Goal: Transaction & Acquisition: Register for event/course

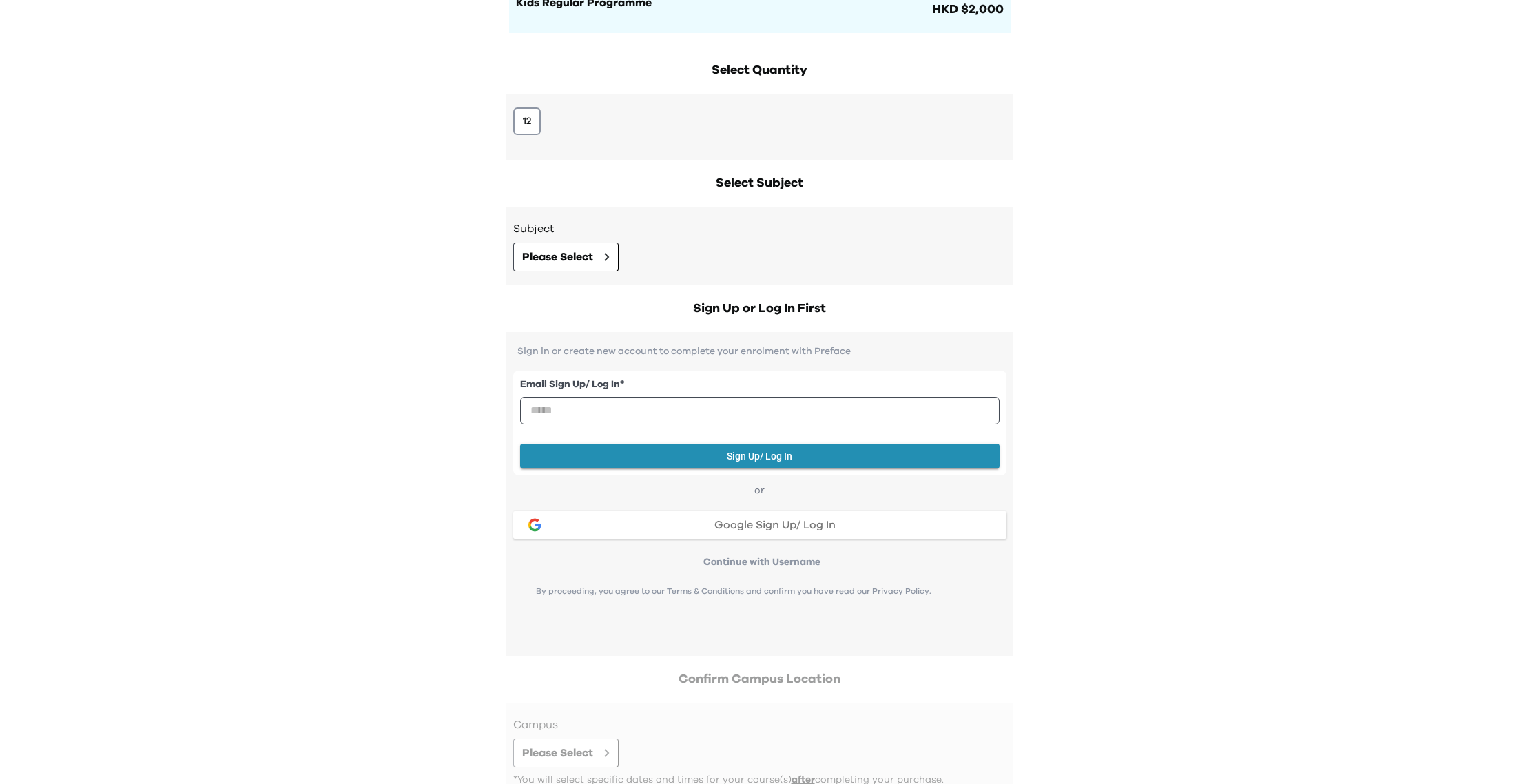
scroll to position [212, 0]
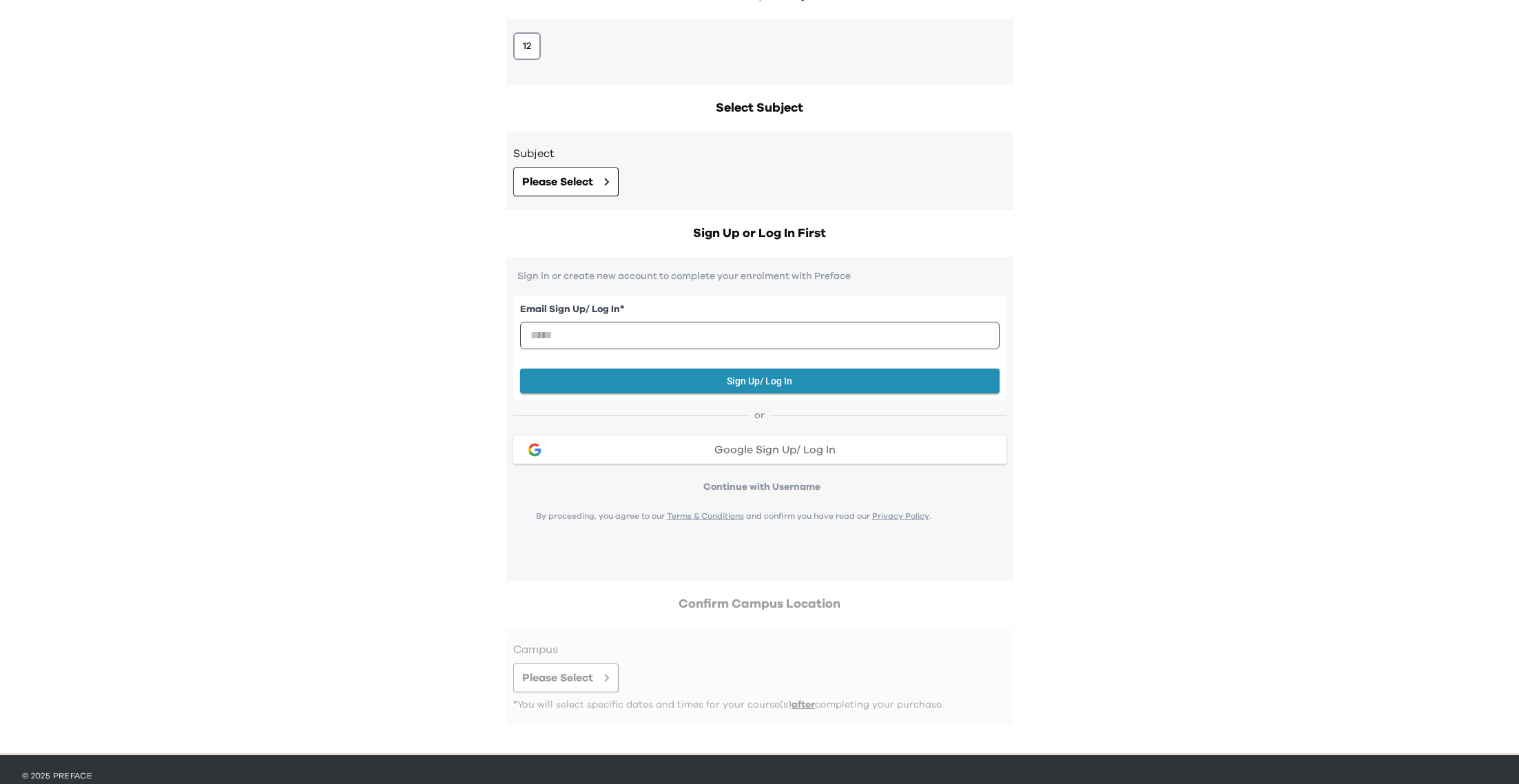
scroll to position [244, 0]
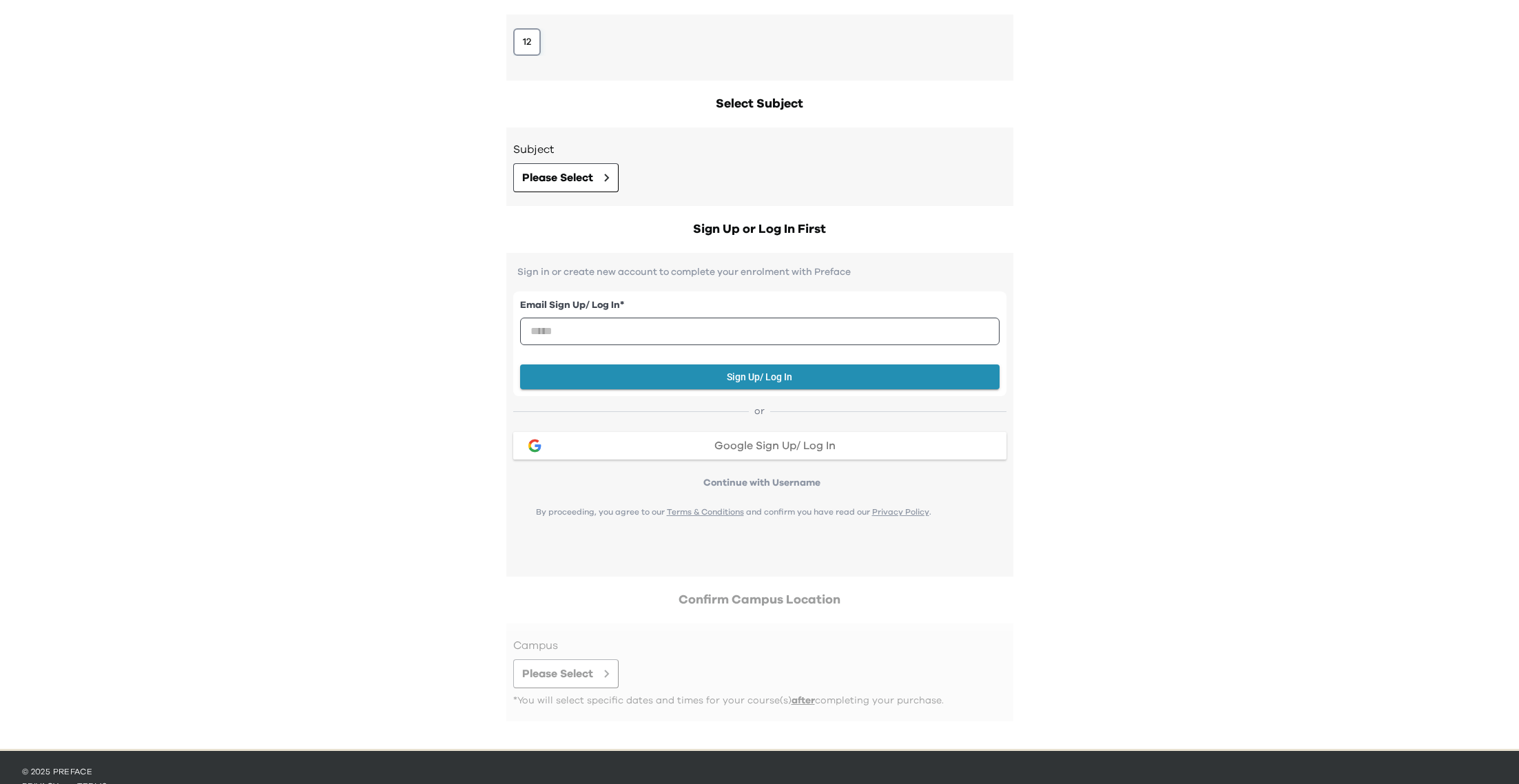
click at [528, 54] on button "12" at bounding box center [527, 42] width 28 height 28
click at [554, 190] on button "Please Select" at bounding box center [566, 178] width 105 height 29
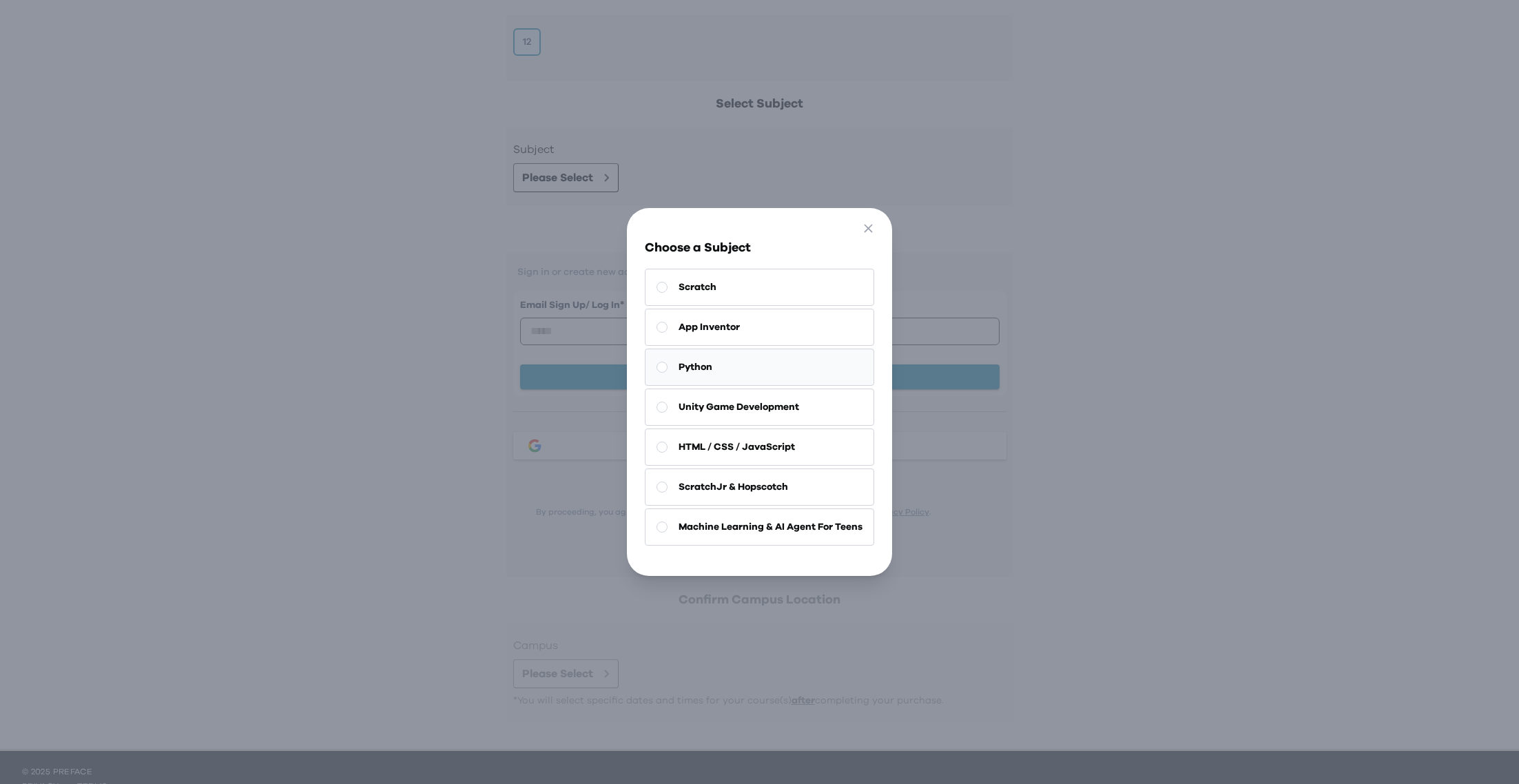
click at [690, 376] on button "Python" at bounding box center [760, 367] width 230 height 37
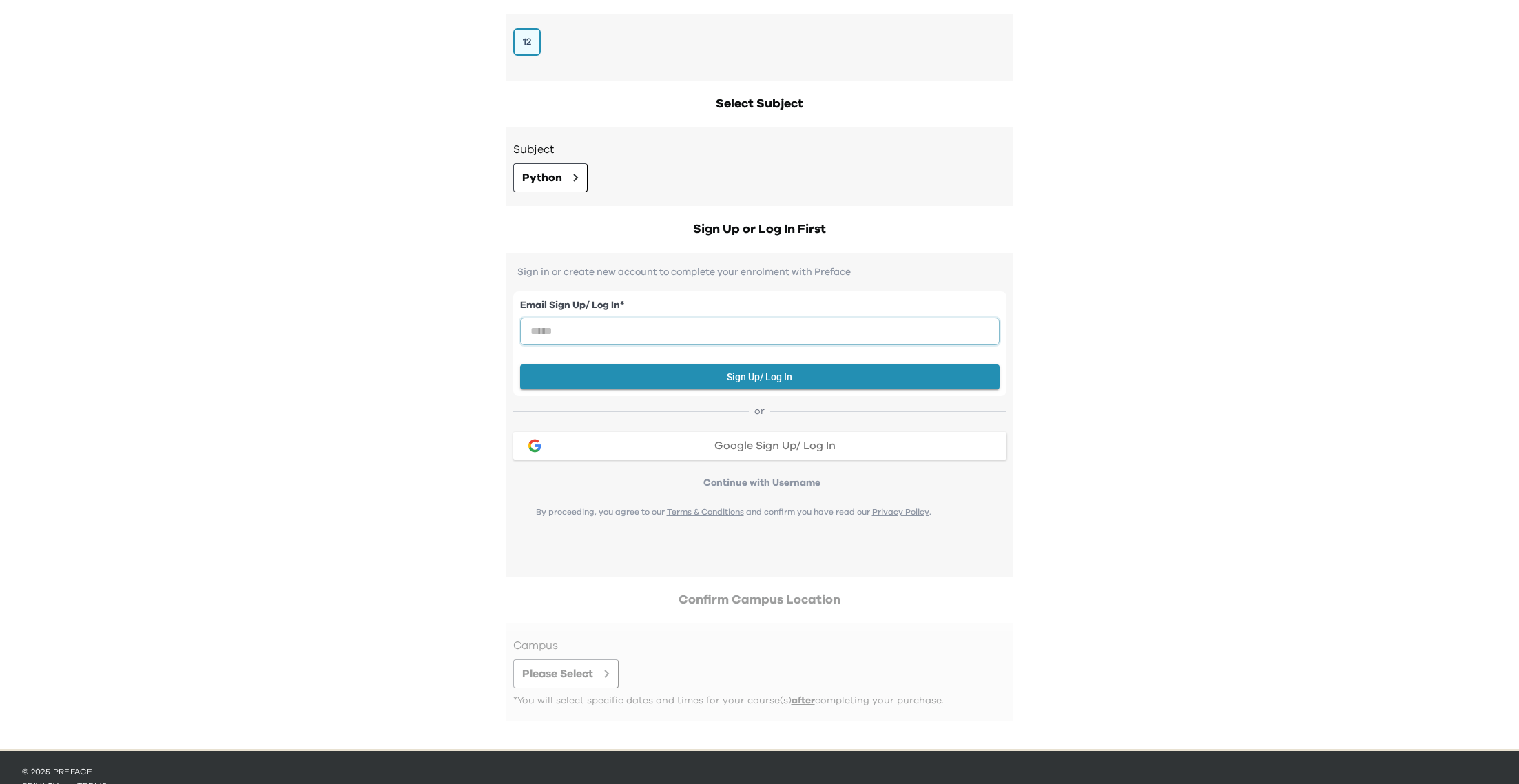
click at [561, 336] on input "email" at bounding box center [759, 332] width 479 height 28
click at [596, 238] on div "Sign Up or Log In First Sign in or create new account to complete your enrolmen…" at bounding box center [759, 397] width 507 height 357
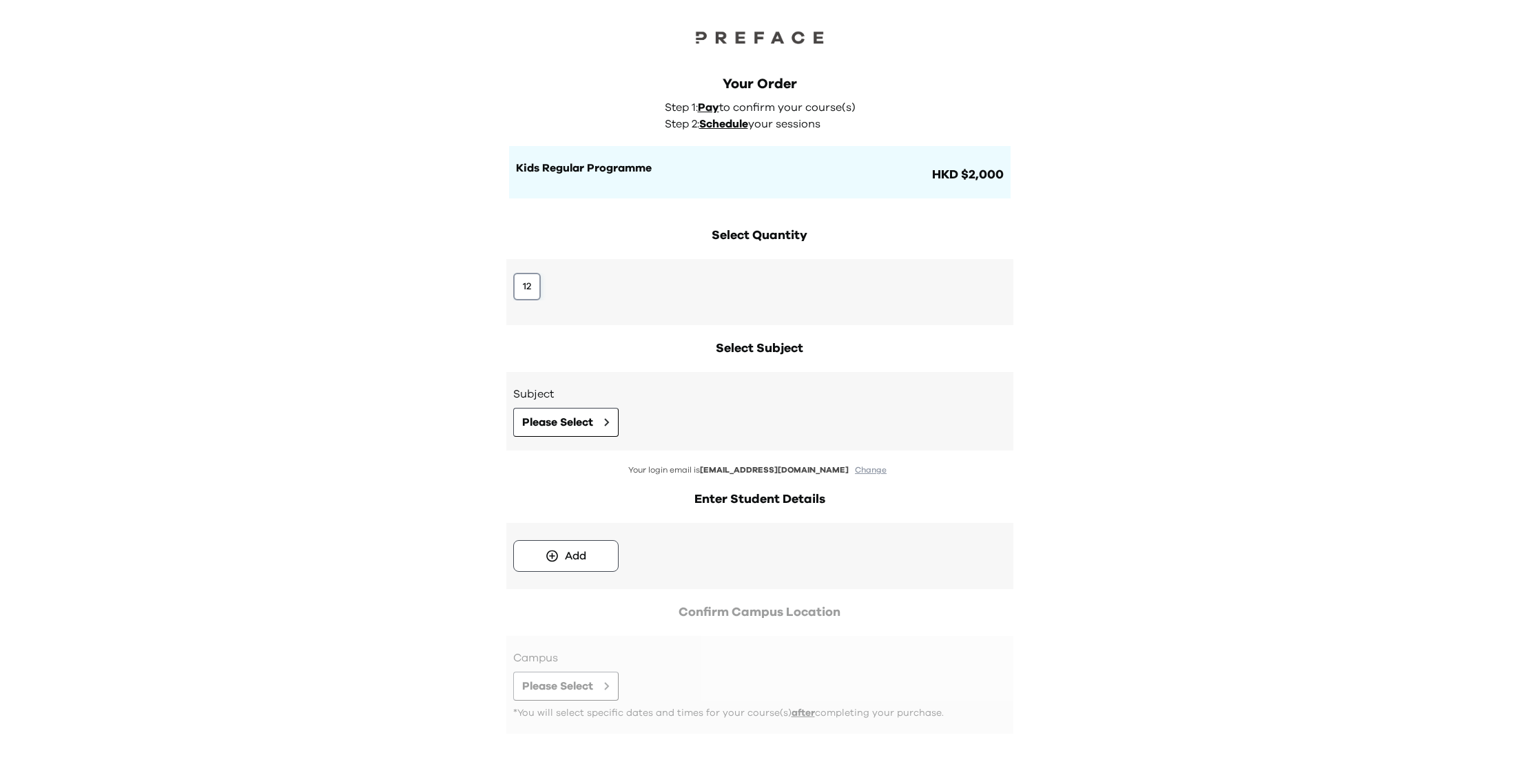
click at [528, 292] on button "12" at bounding box center [527, 287] width 28 height 28
click at [545, 415] on span "Please Select" at bounding box center [558, 421] width 71 height 16
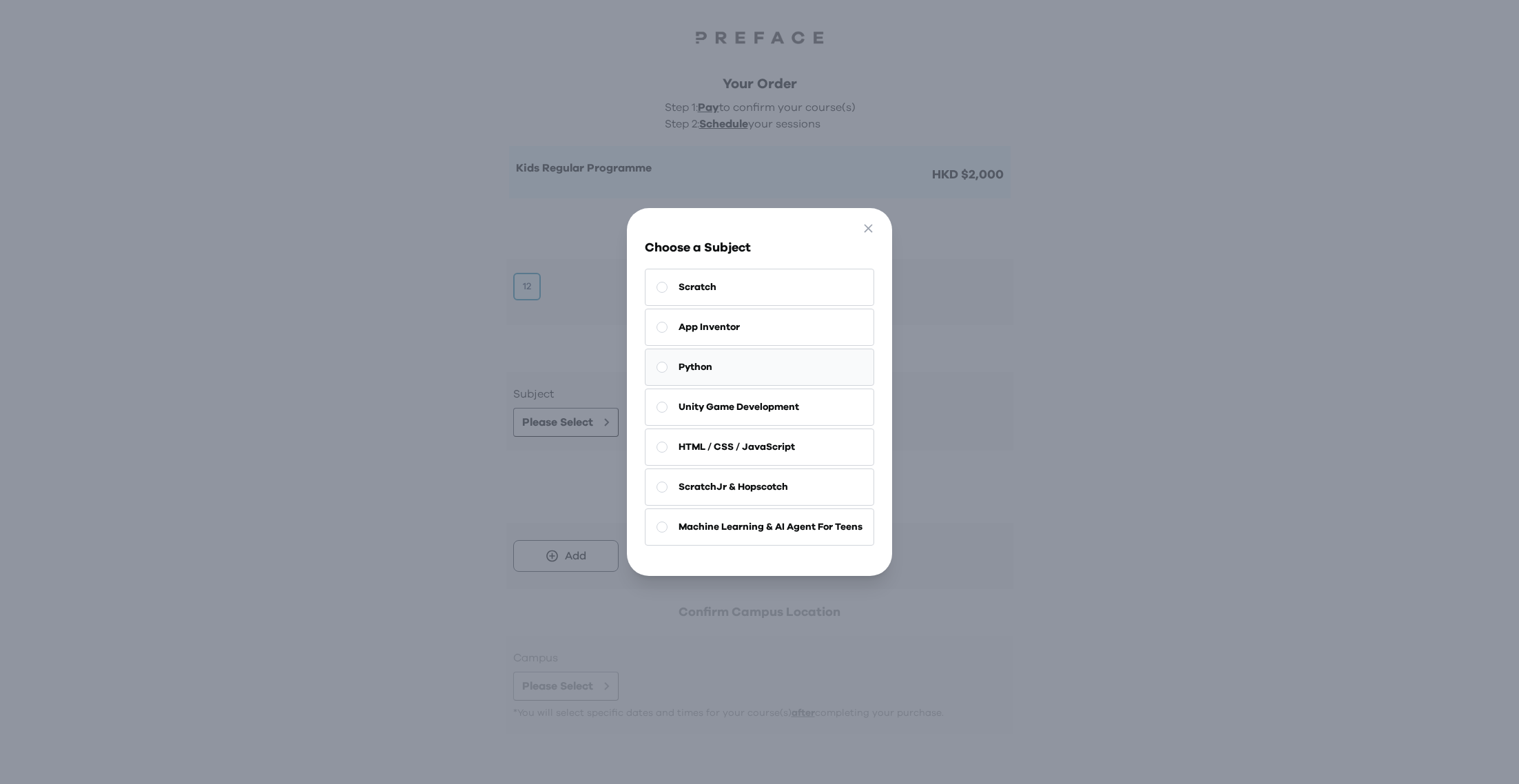
click at [689, 370] on span "Python" at bounding box center [695, 367] width 34 height 14
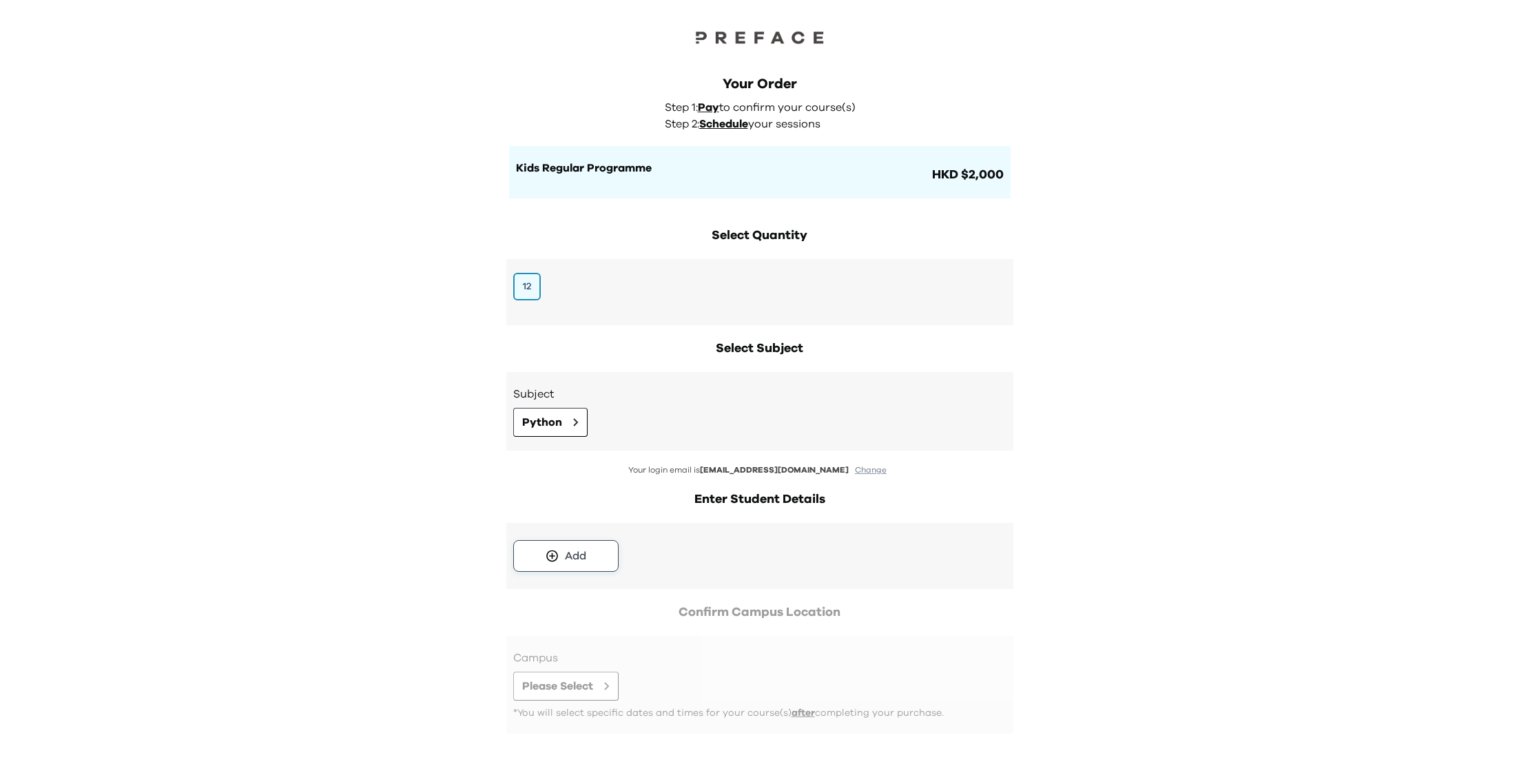
click at [599, 553] on button "Add" at bounding box center [566, 555] width 105 height 32
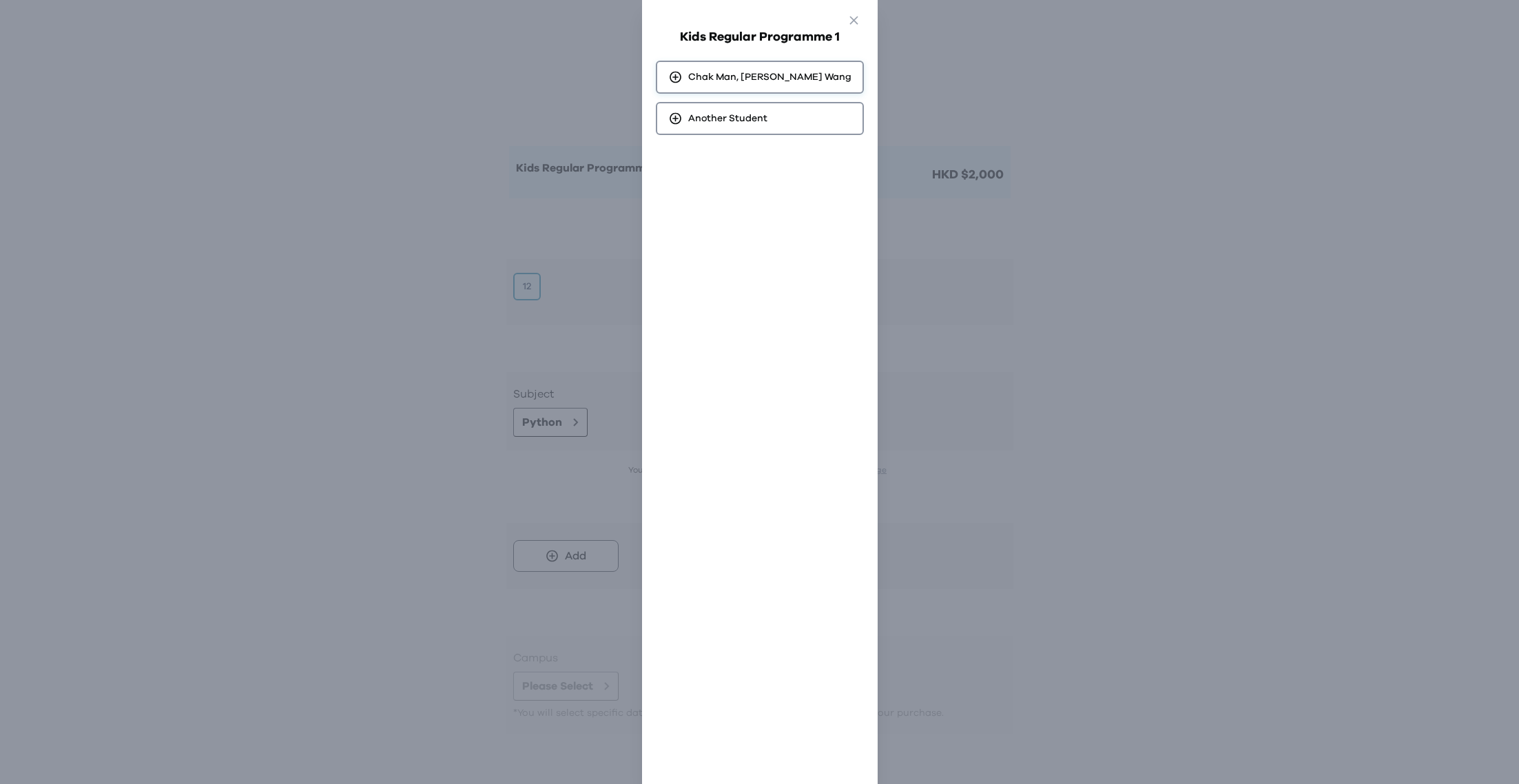
click at [764, 79] on span "Chak Man, Vincent Wang" at bounding box center [769, 77] width 163 height 14
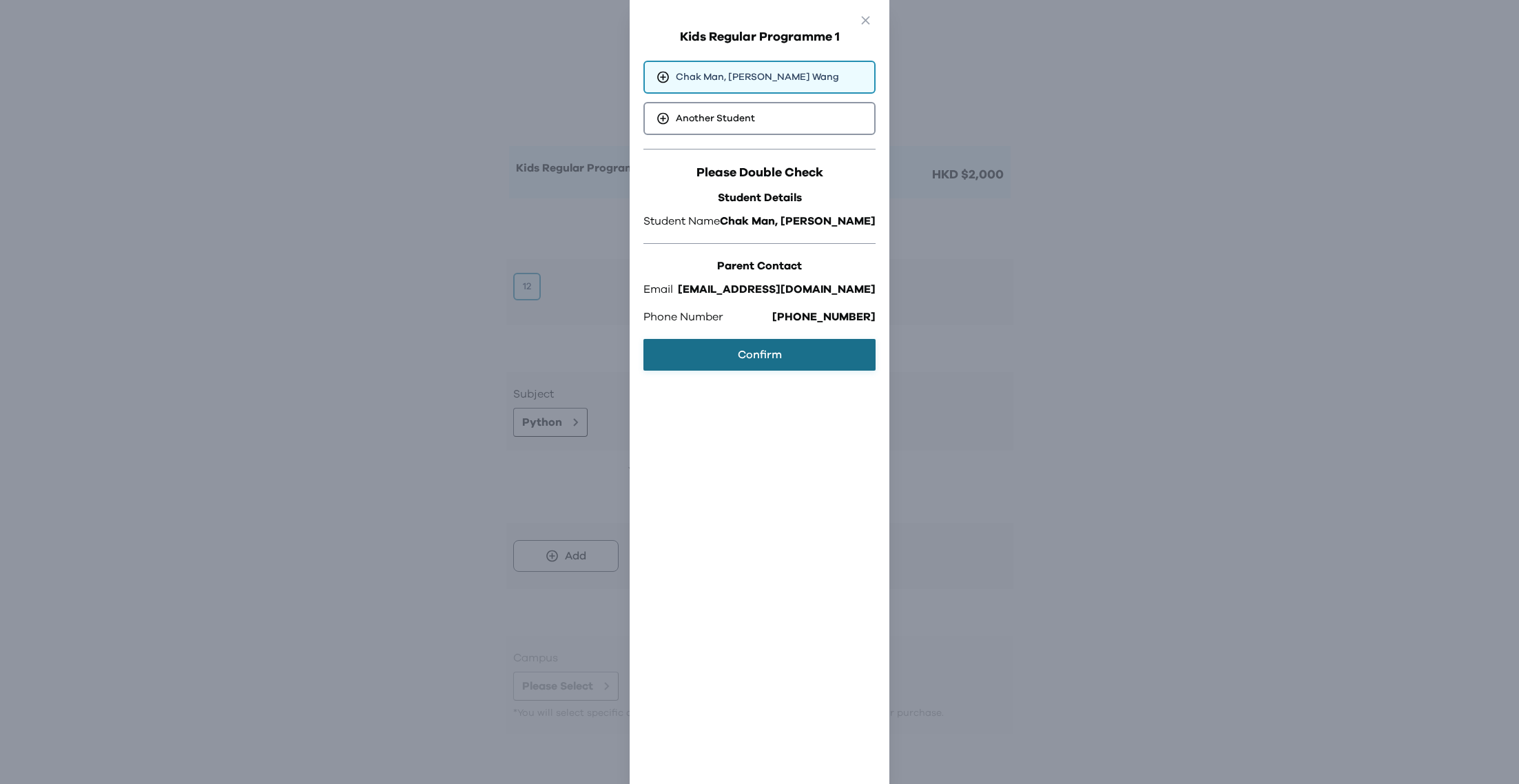
click at [785, 354] on button "Confirm" at bounding box center [759, 355] width 232 height 32
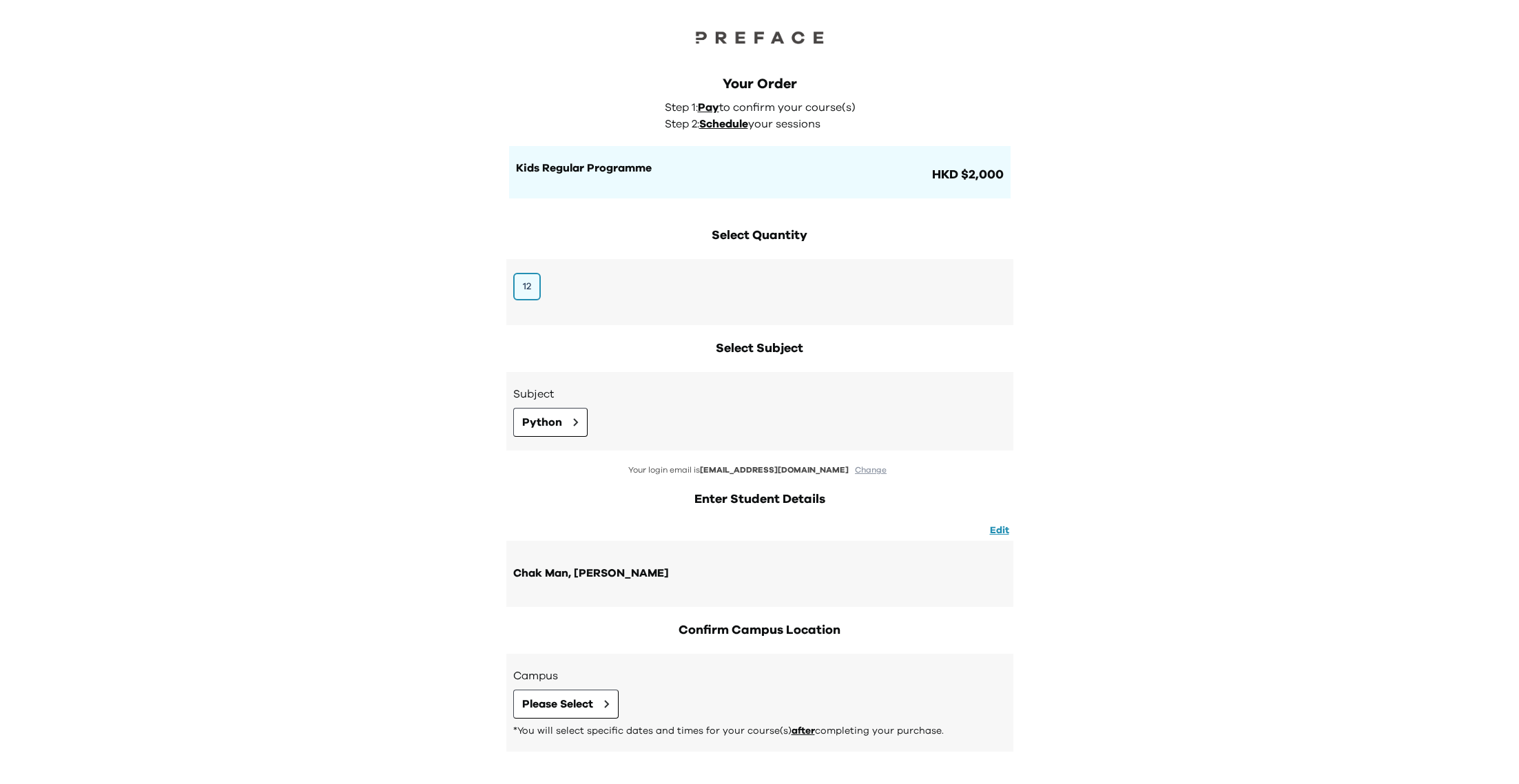
scroll to position [58, 0]
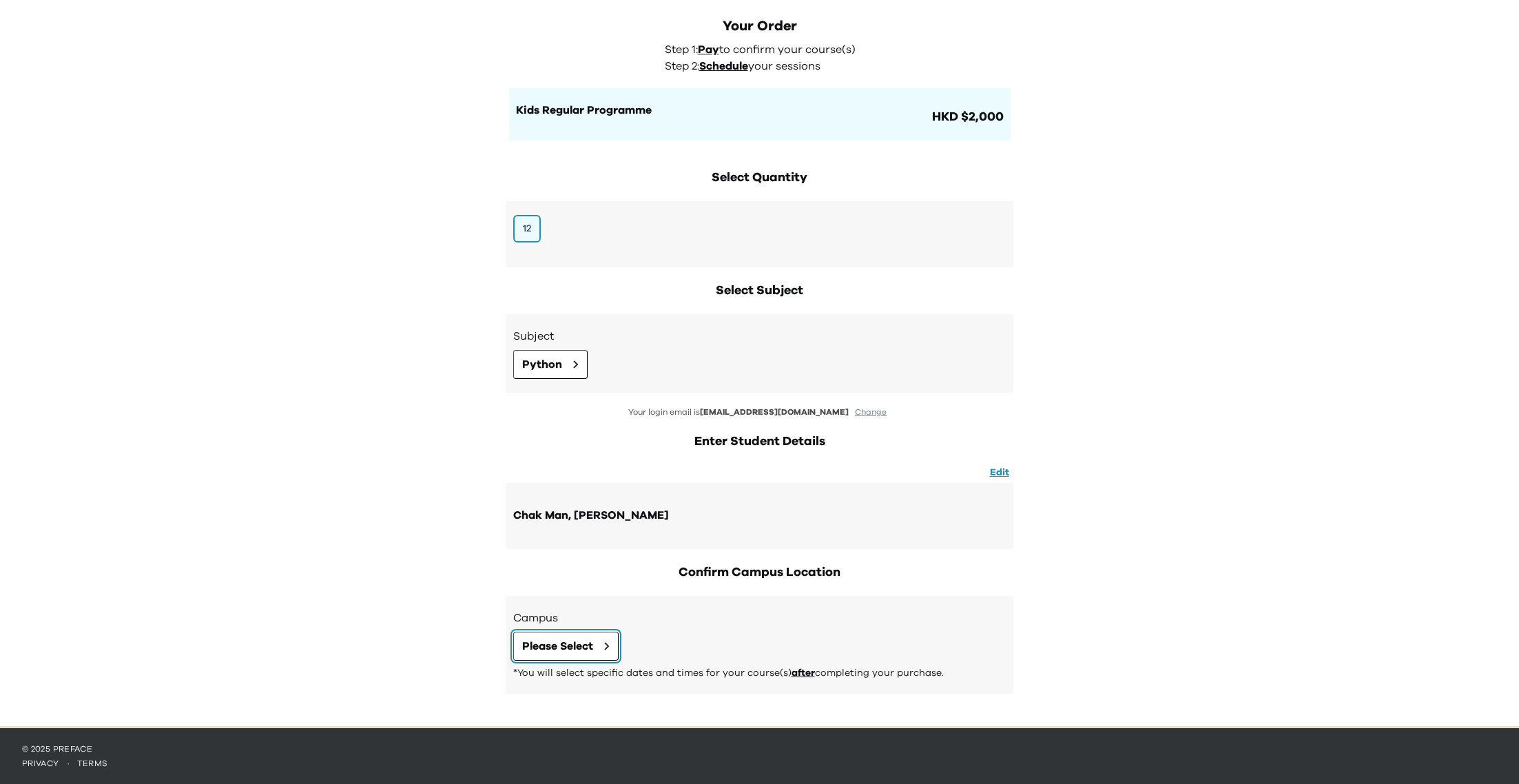
click at [556, 638] on span "Please Select" at bounding box center [558, 646] width 71 height 16
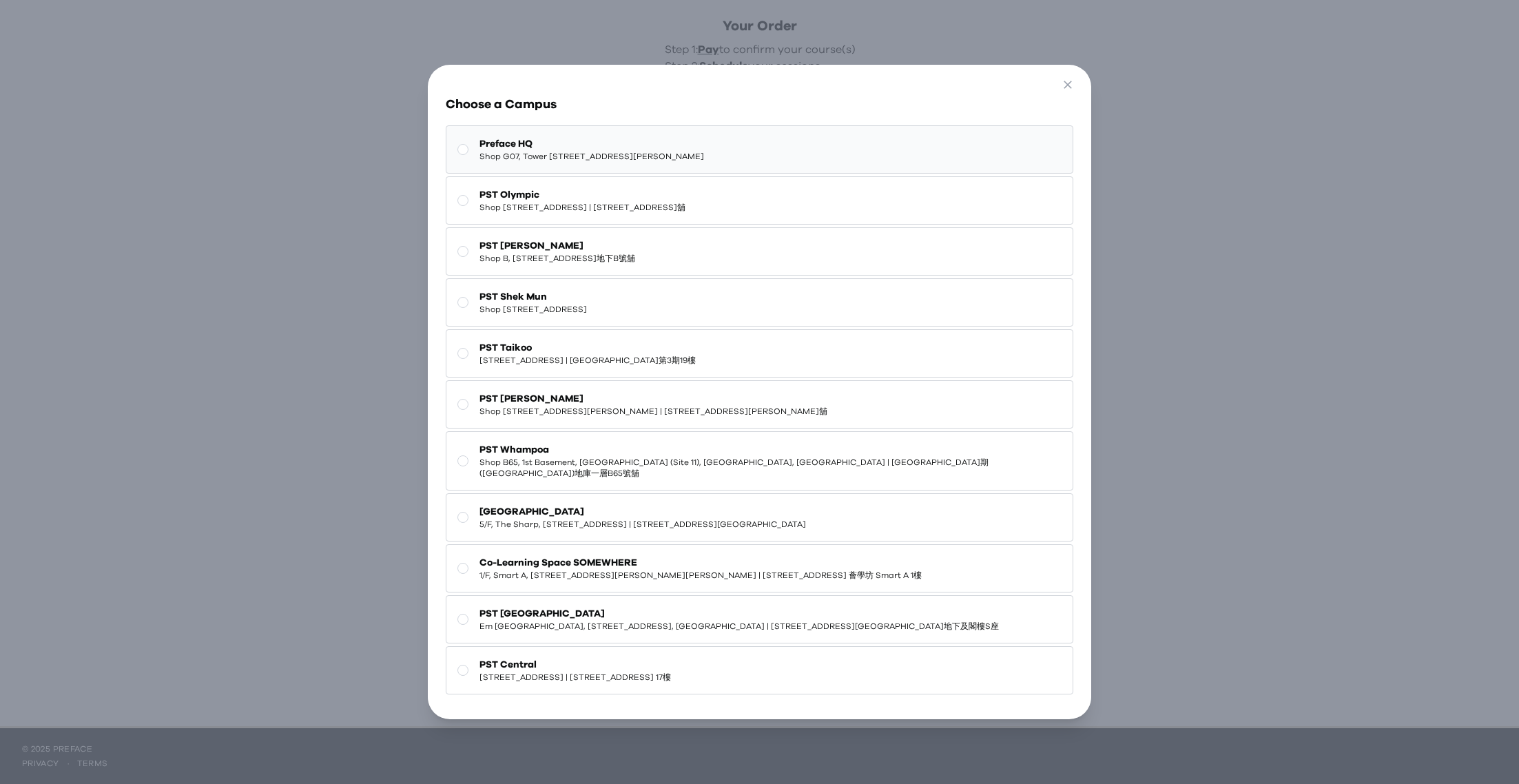
click at [631, 158] on span "Shop G07, Tower 535, 535 Jaffe Road, Causeway Bay | 銅鑼灣謝斐道535號Tower 535 地下G07號舖" at bounding box center [592, 156] width 225 height 11
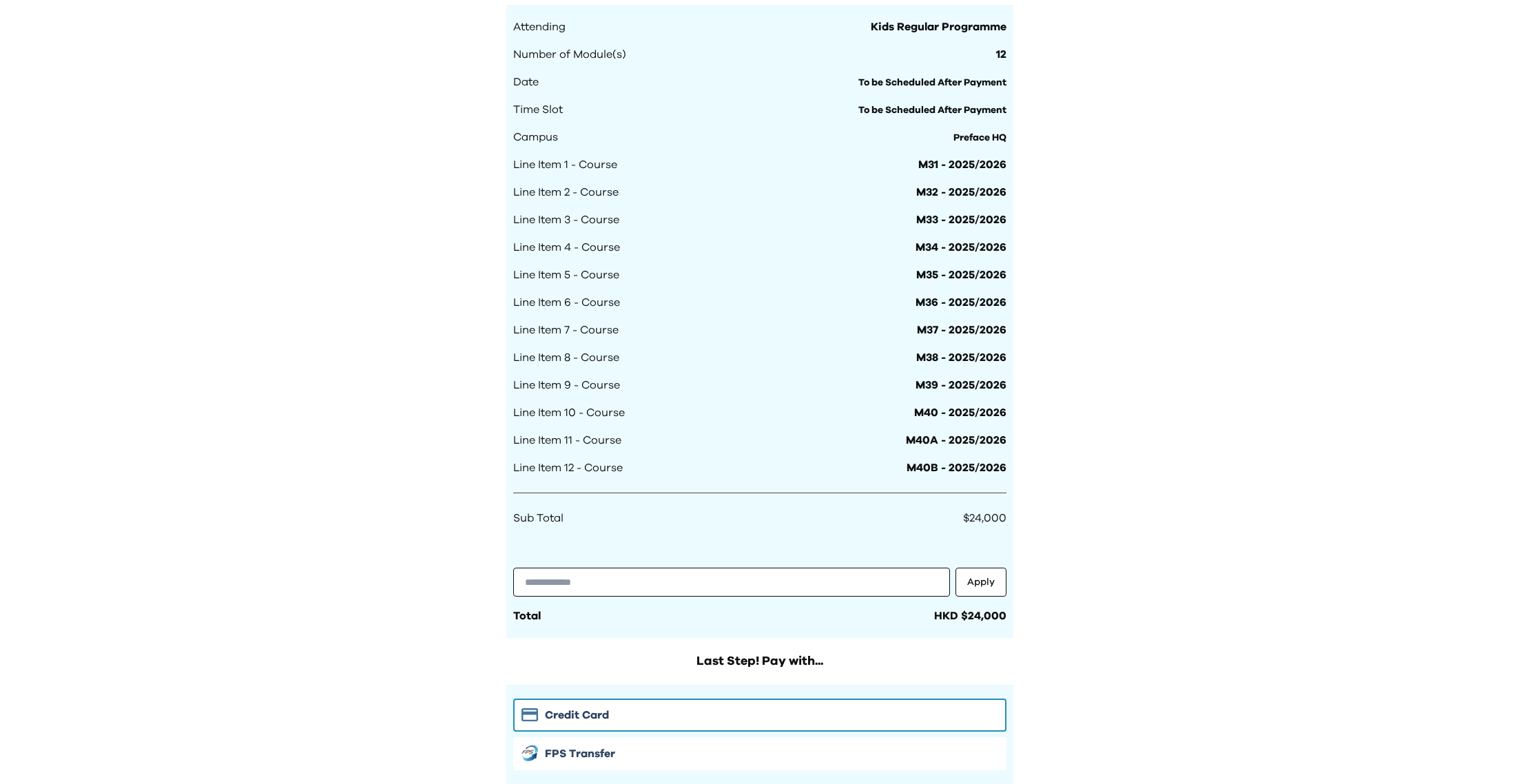
scroll to position [1044, 0]
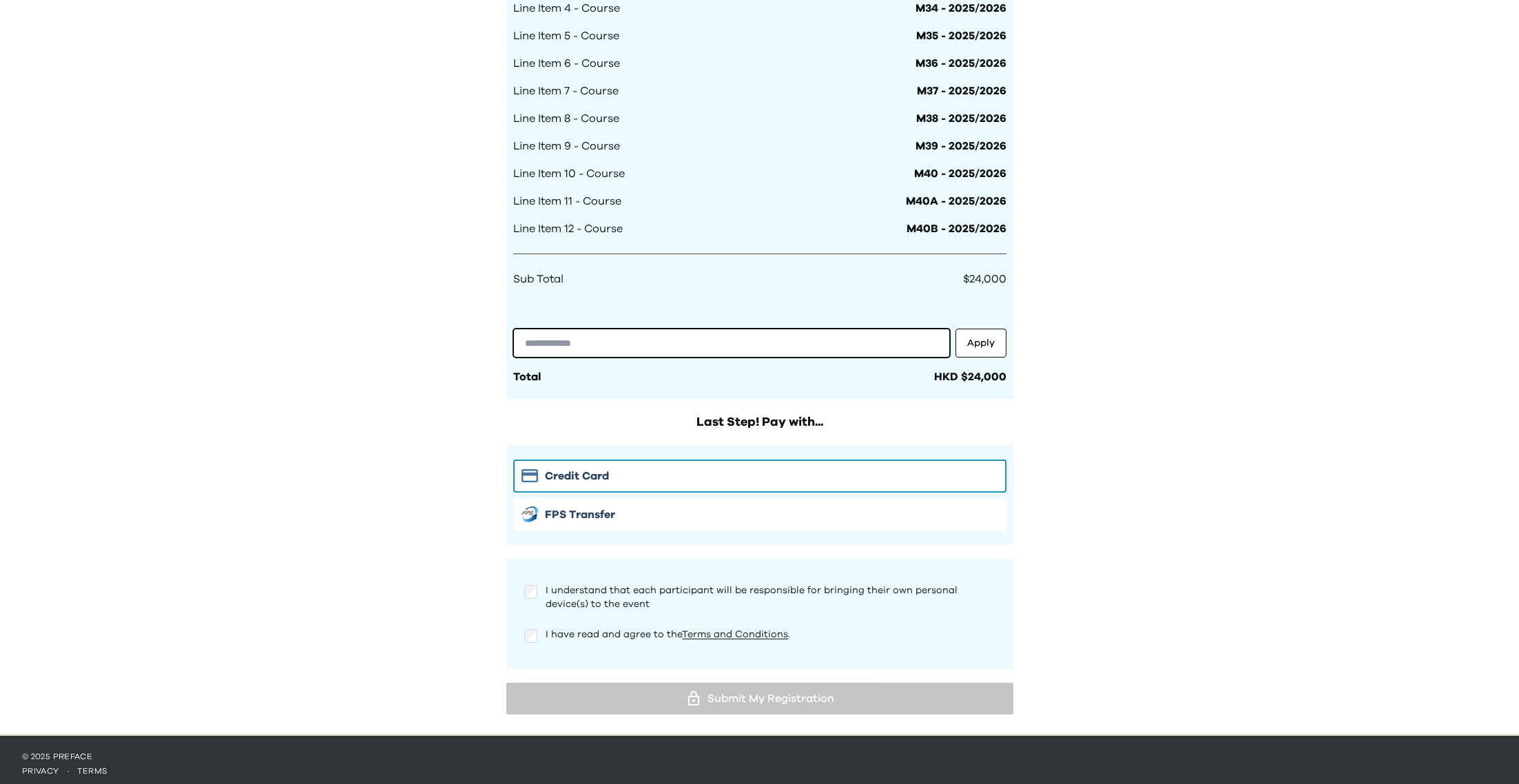
click at [619, 339] on input "text" at bounding box center [731, 344] width 437 height 29
click at [783, 342] on input "text" at bounding box center [731, 344] width 437 height 29
paste input "**********"
type input "**********"
click at [970, 351] on button "Apply" at bounding box center [980, 344] width 51 height 29
